Goal: Task Accomplishment & Management: Manage account settings

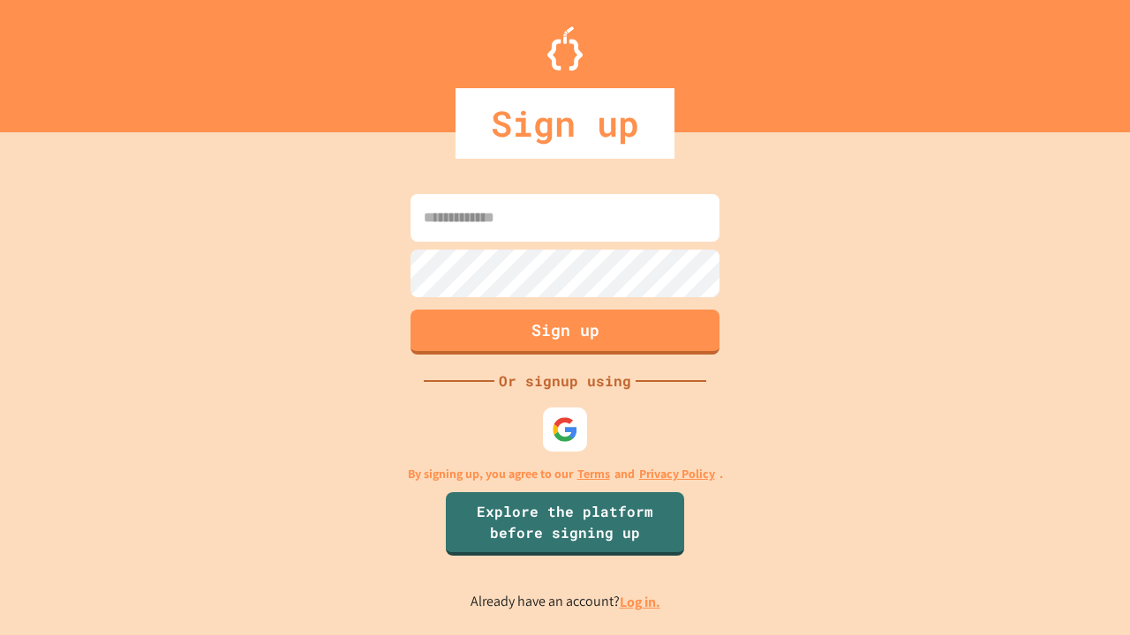
click at [641, 602] on link "Log in." at bounding box center [639, 602] width 41 height 19
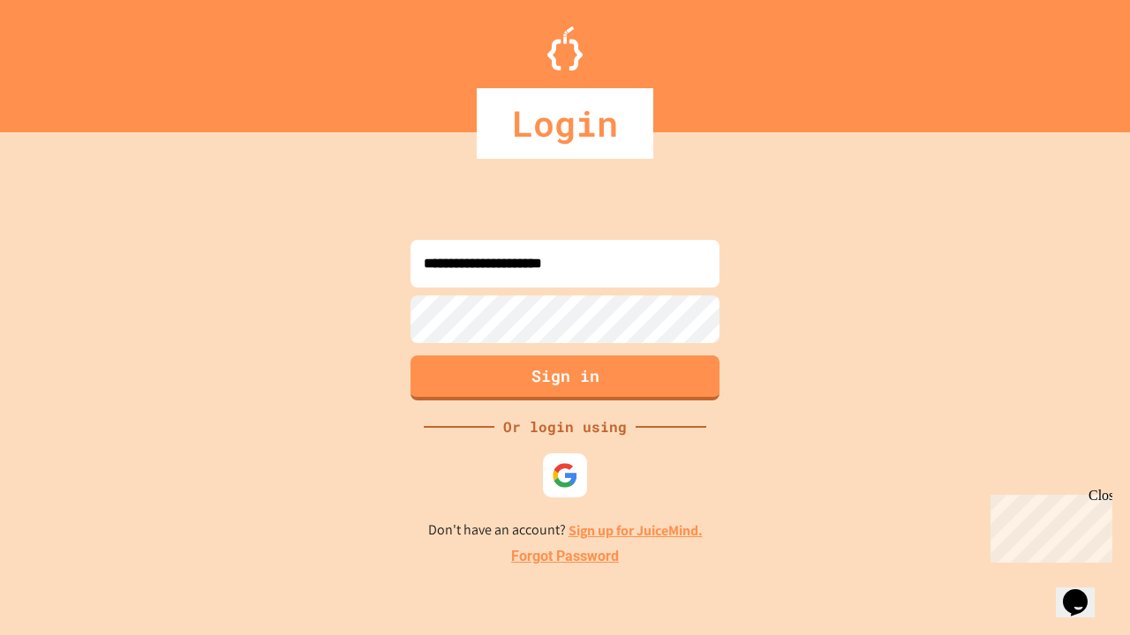
type input "**********"
